Goal: Information Seeking & Learning: Find specific fact

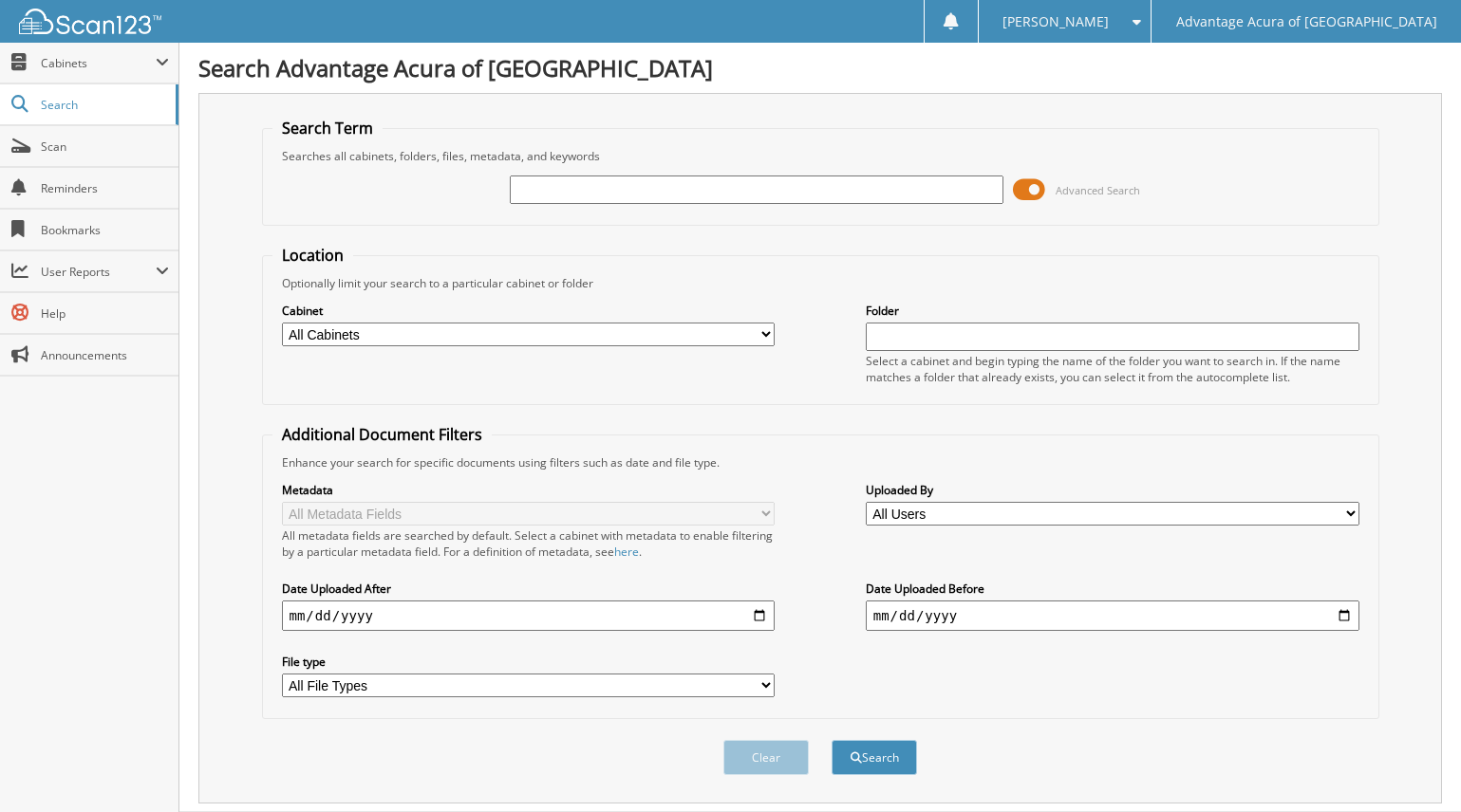
click at [551, 180] on input "text" at bounding box center [756, 190] width 494 height 28
type input "79377"
click at [864, 760] on button "Search" at bounding box center [874, 758] width 85 height 35
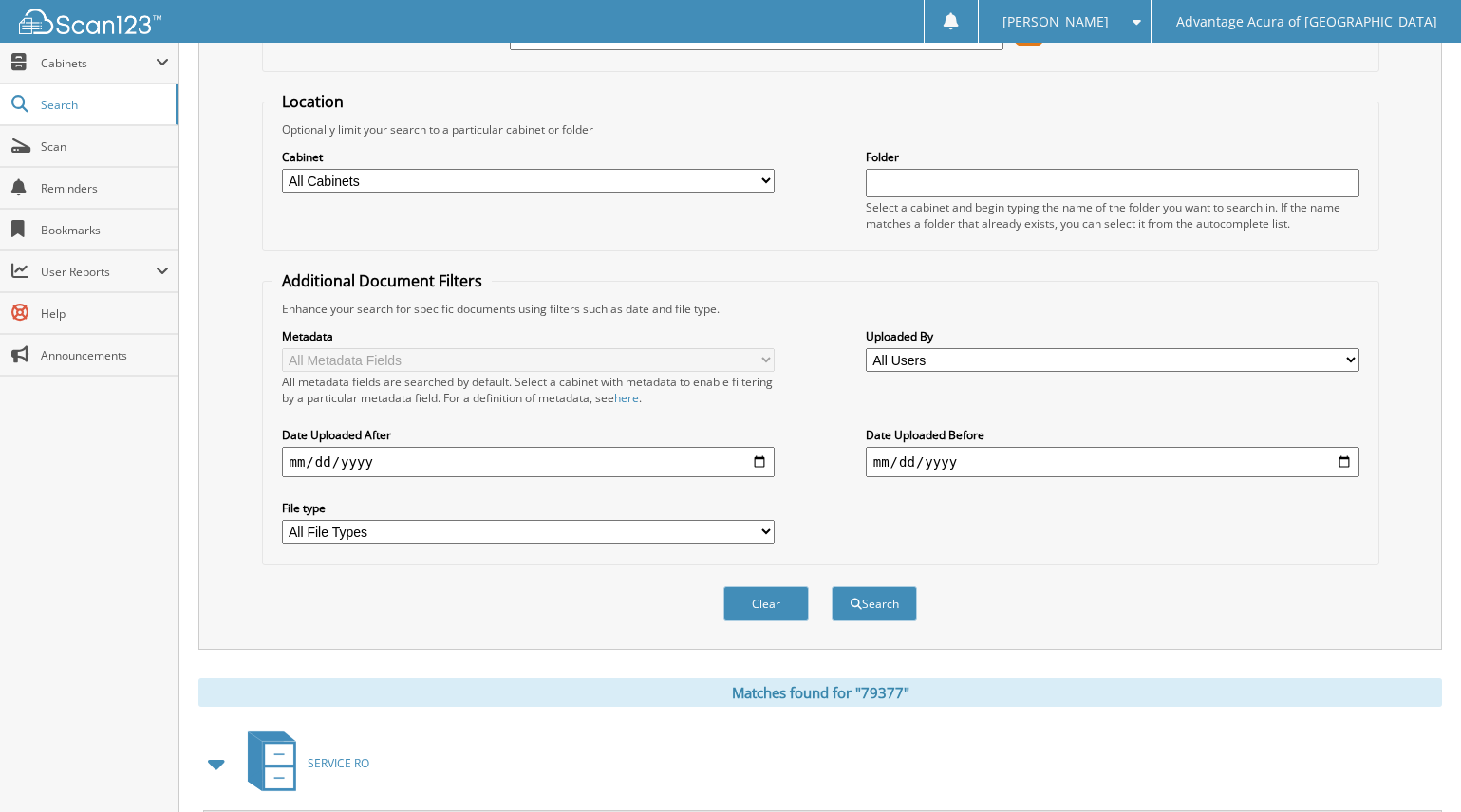
scroll to position [475, 0]
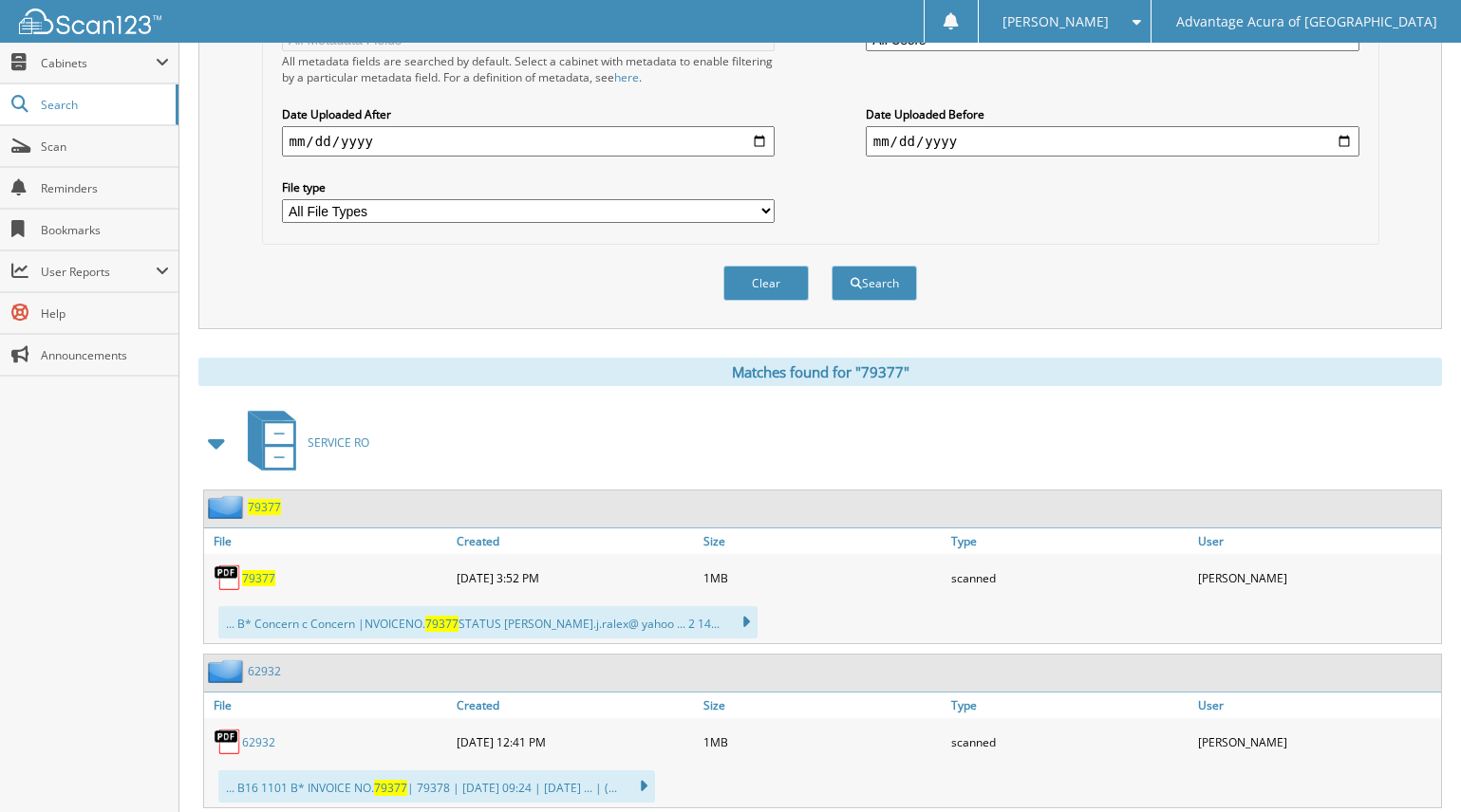
click at [257, 577] on span "79377" at bounding box center [259, 578] width 33 height 17
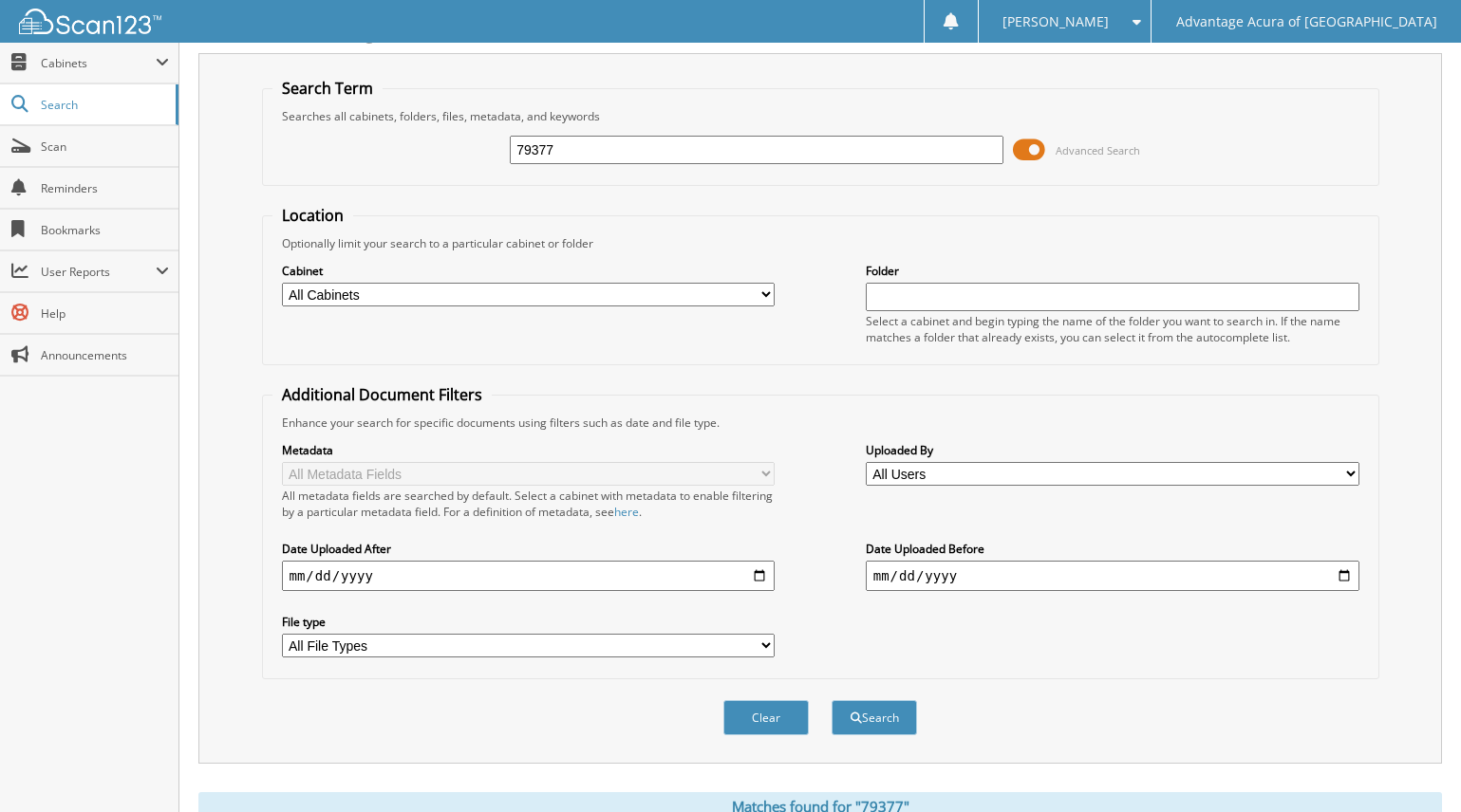
scroll to position [0, 0]
